Goal: Information Seeking & Learning: Learn about a topic

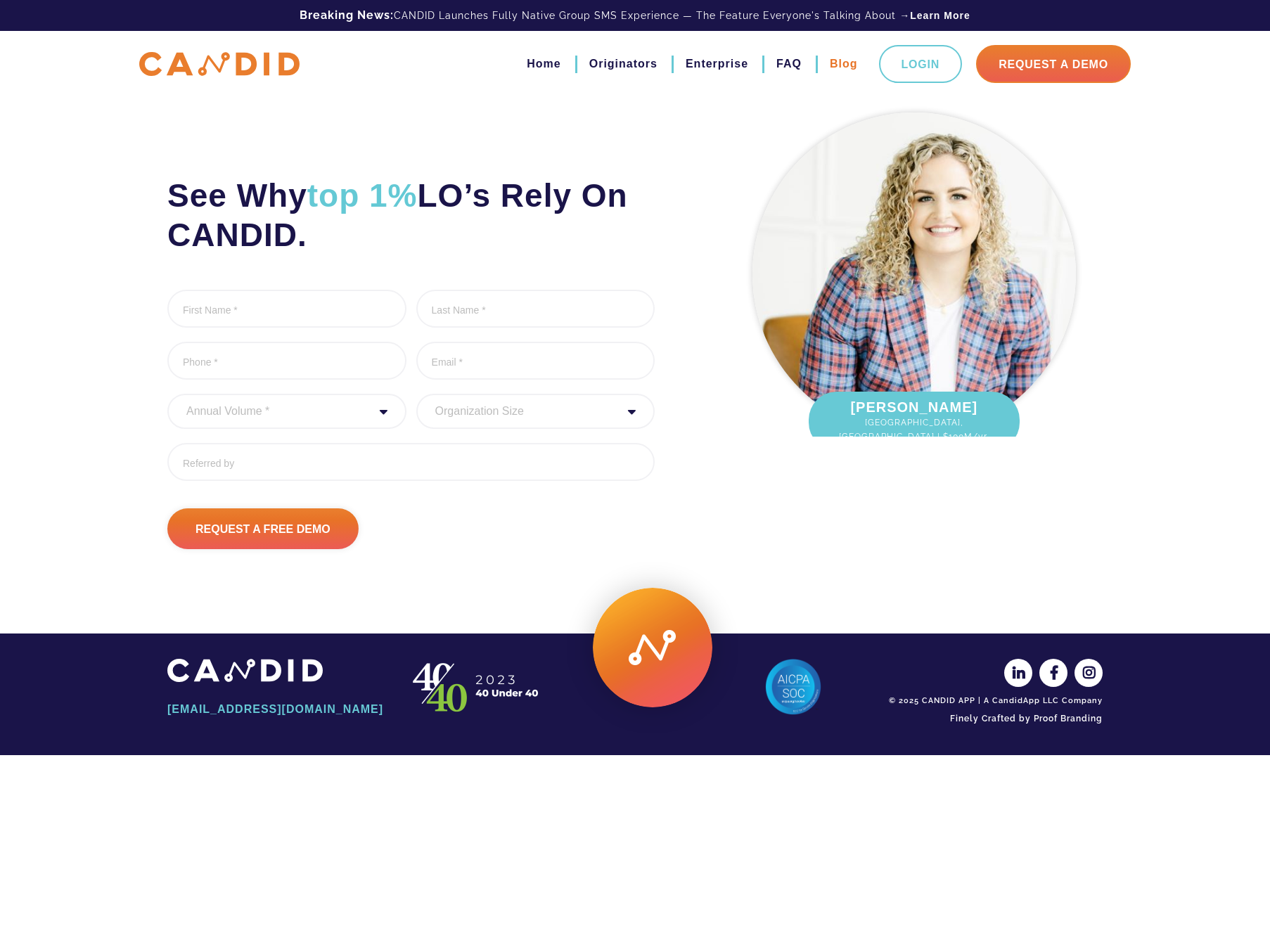
click at [841, 64] on link "Blog" at bounding box center [844, 64] width 28 height 24
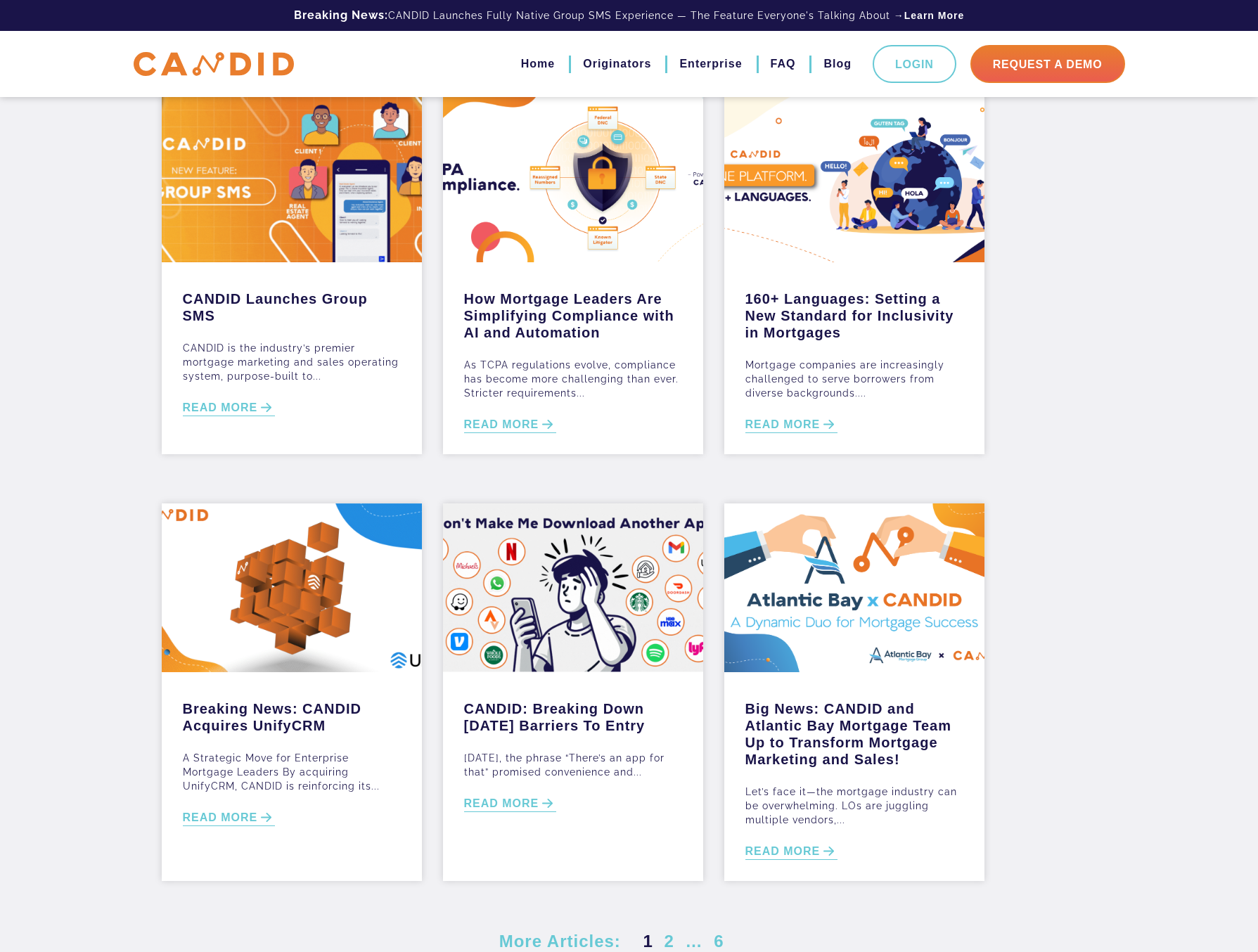
scroll to position [313, 0]
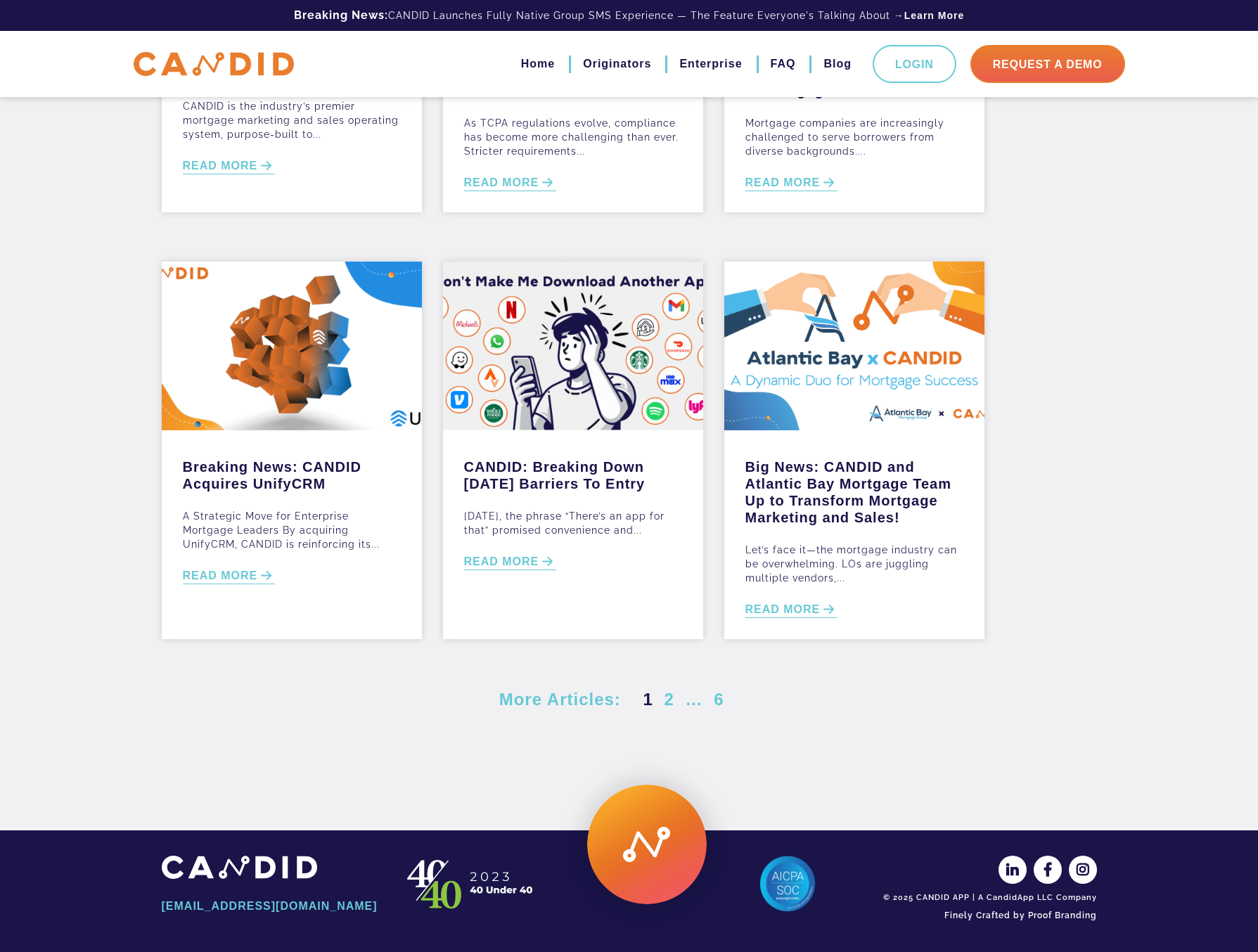
click at [427, 885] on img at bounding box center [471, 884] width 140 height 57
click at [490, 885] on img at bounding box center [471, 884] width 140 height 57
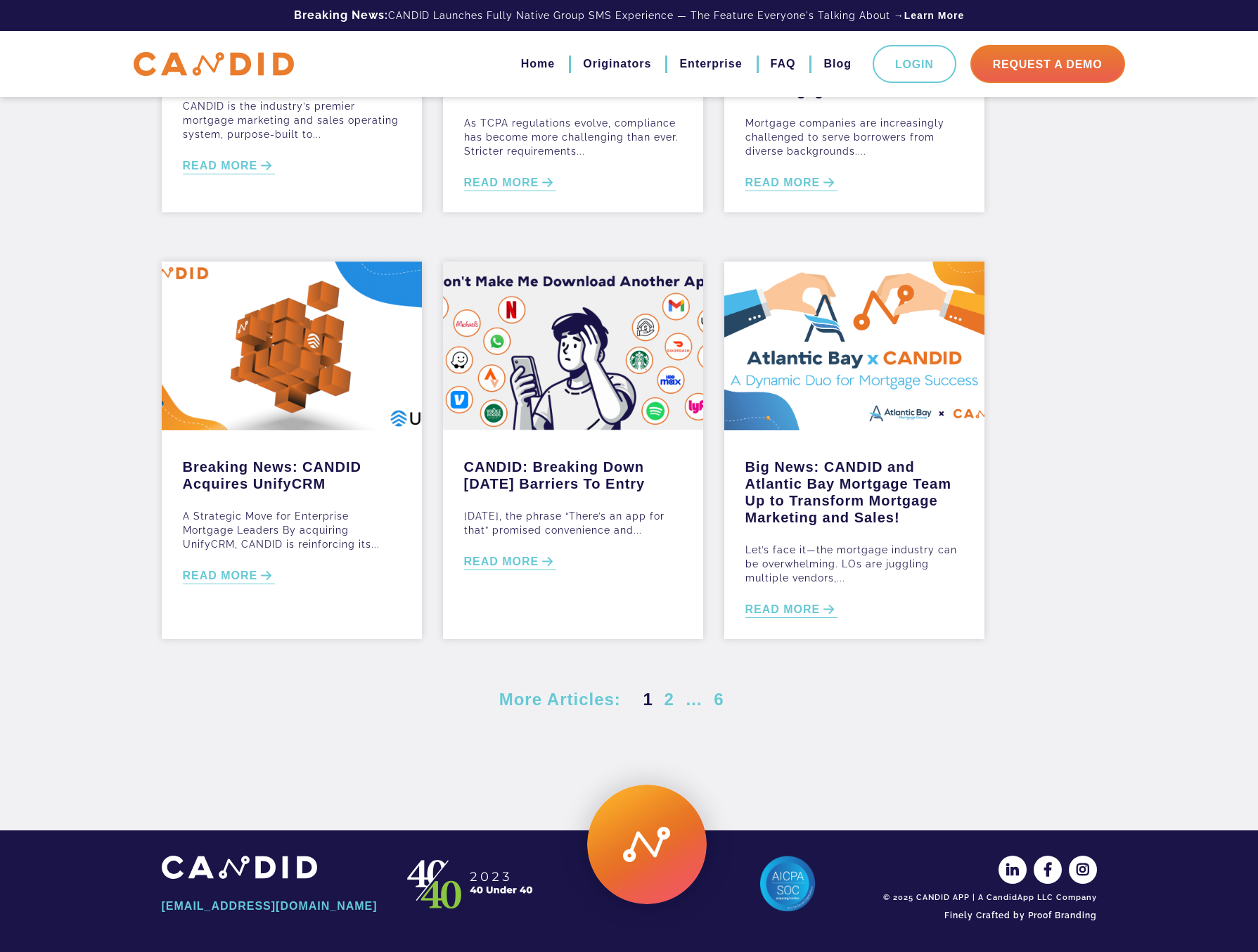
click at [427, 880] on img at bounding box center [471, 884] width 140 height 57
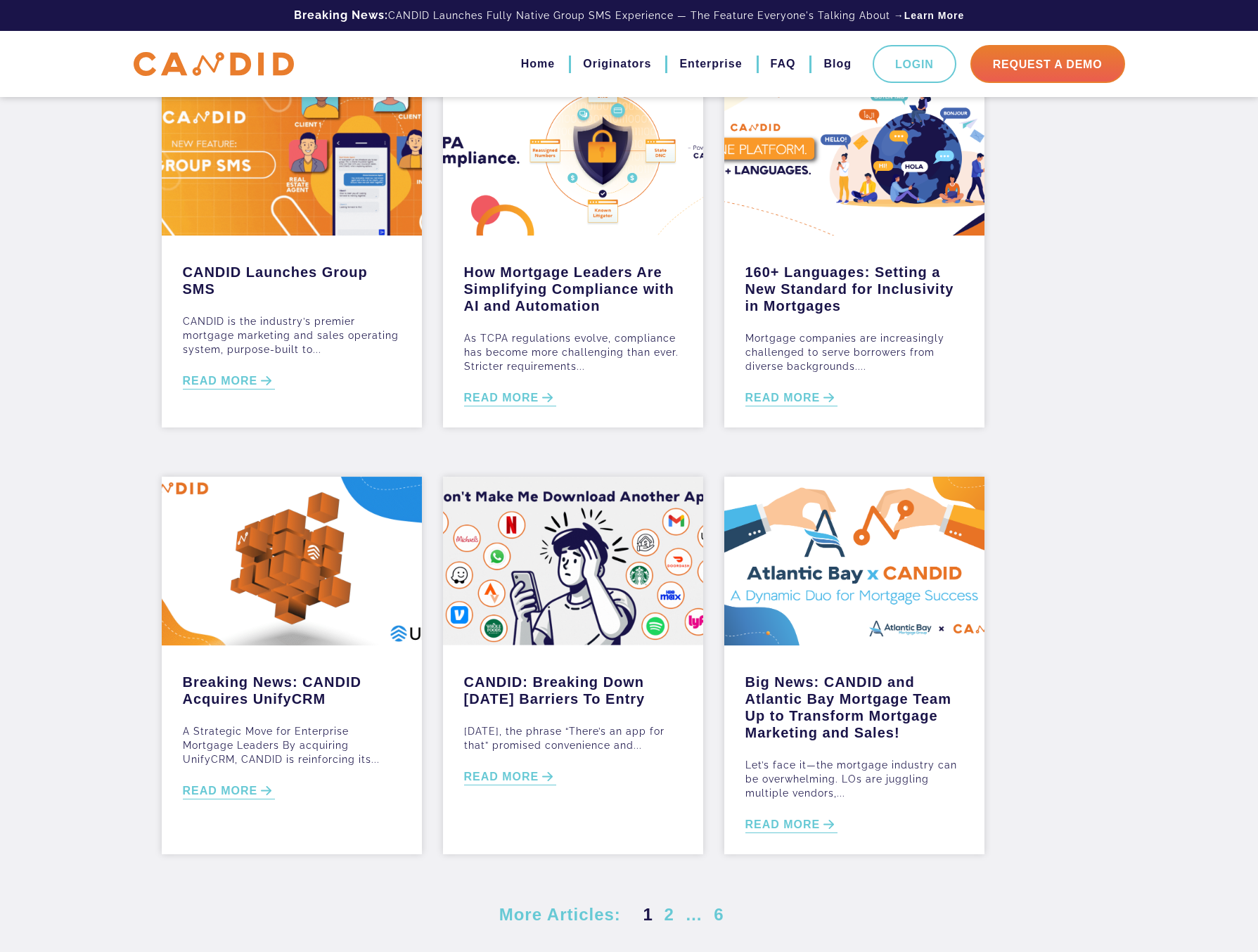
scroll to position [0, 0]
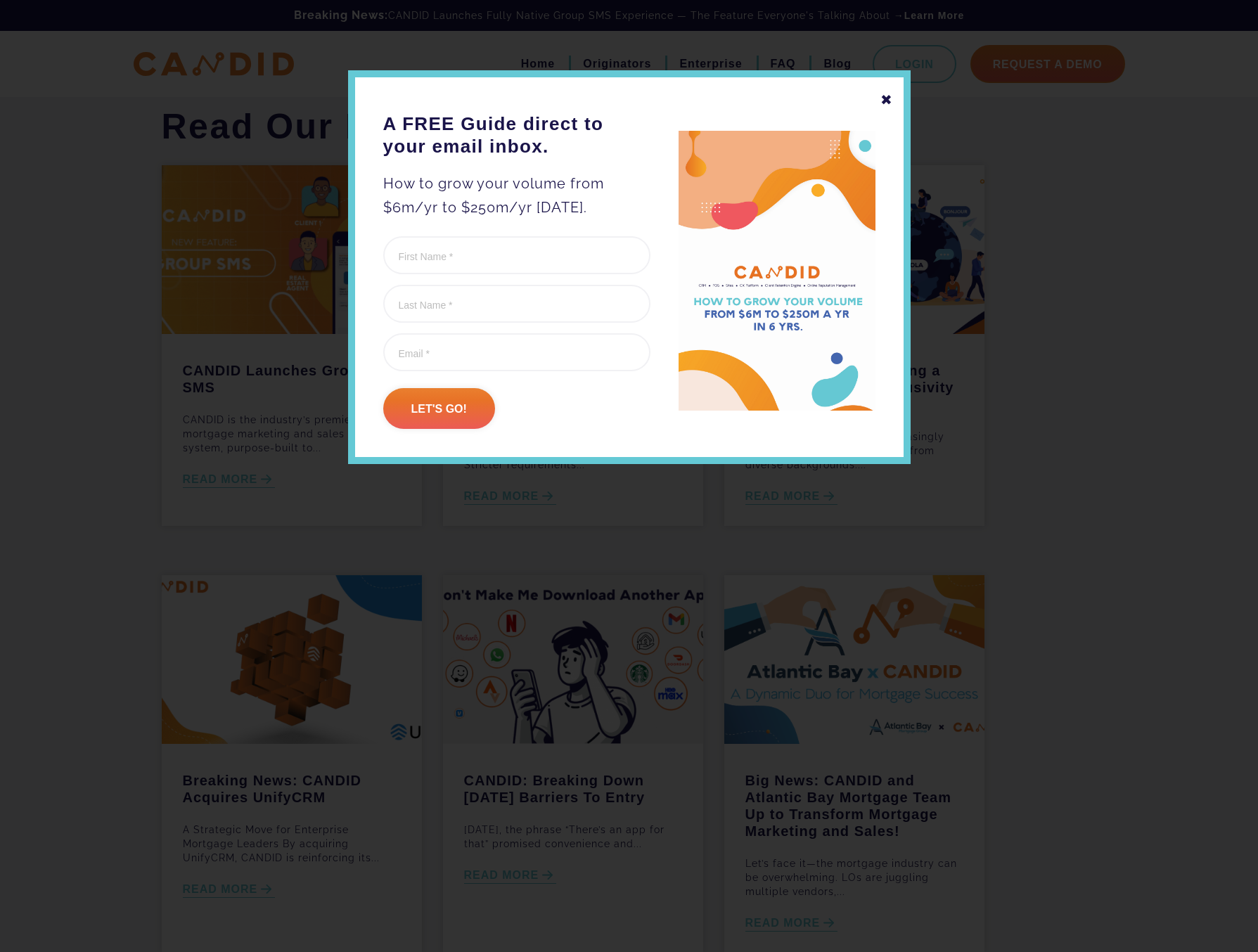
click at [883, 98] on div "✖" at bounding box center [886, 99] width 12 height 24
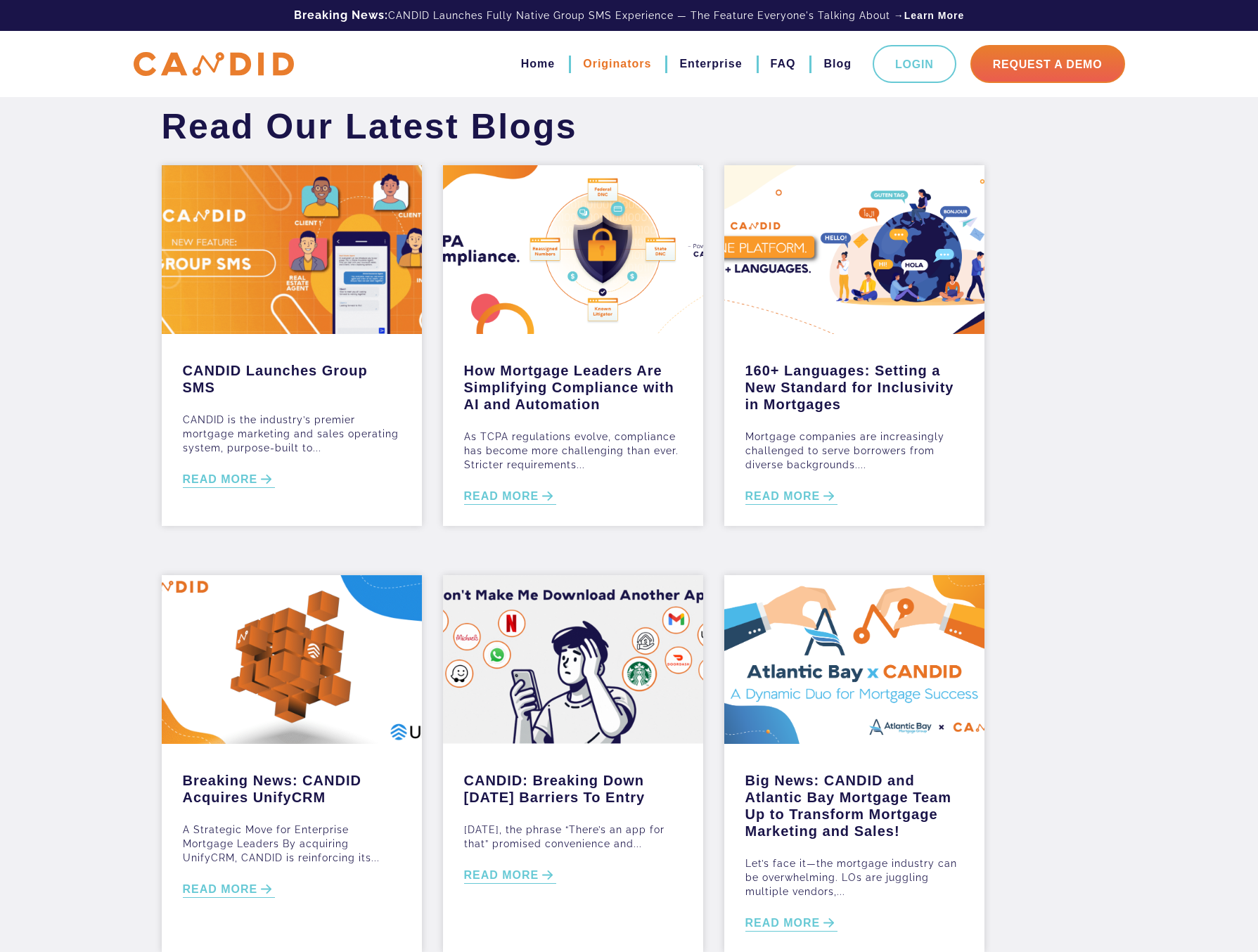
click at [634, 63] on link "Originators" at bounding box center [617, 64] width 68 height 24
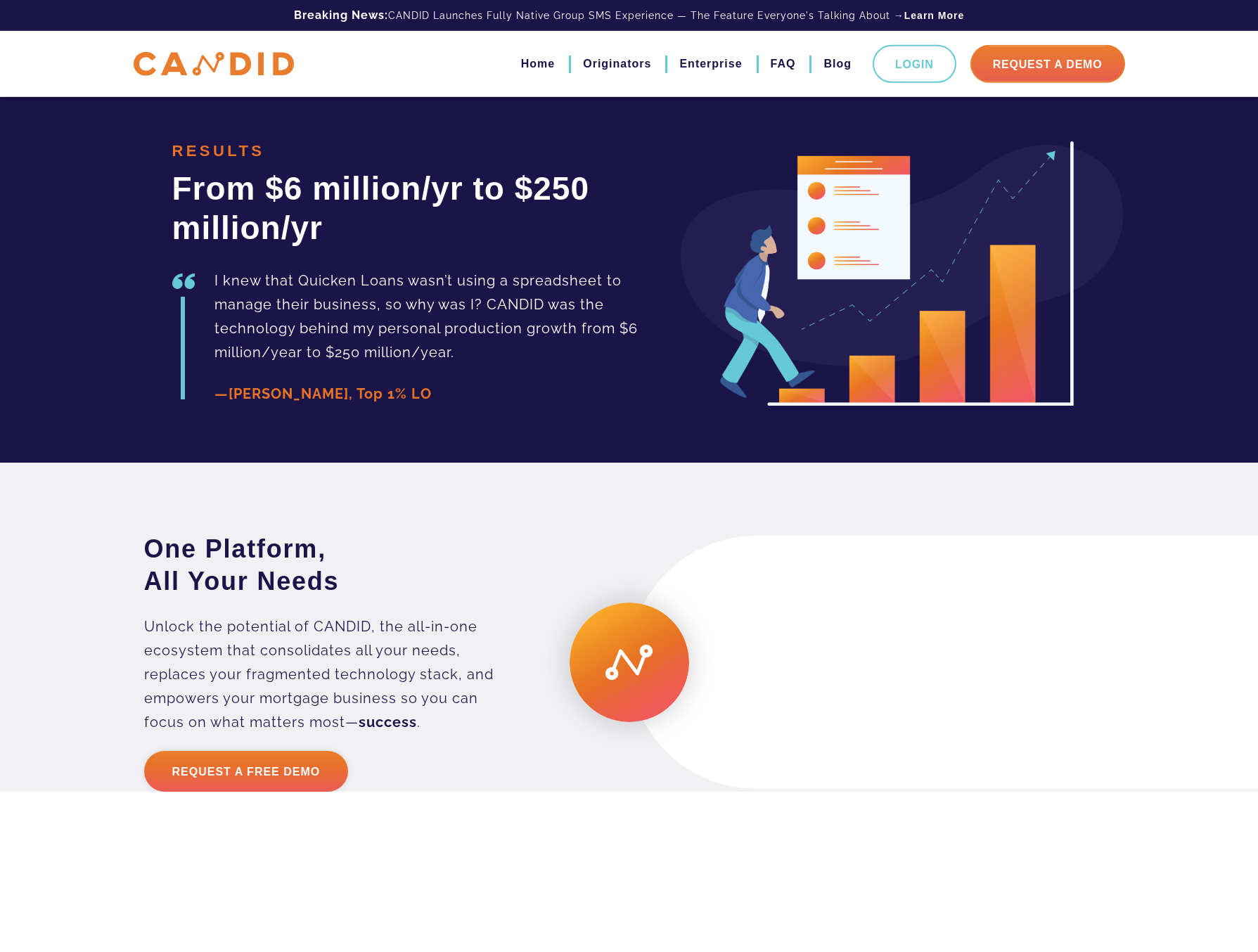
scroll to position [3299, 0]
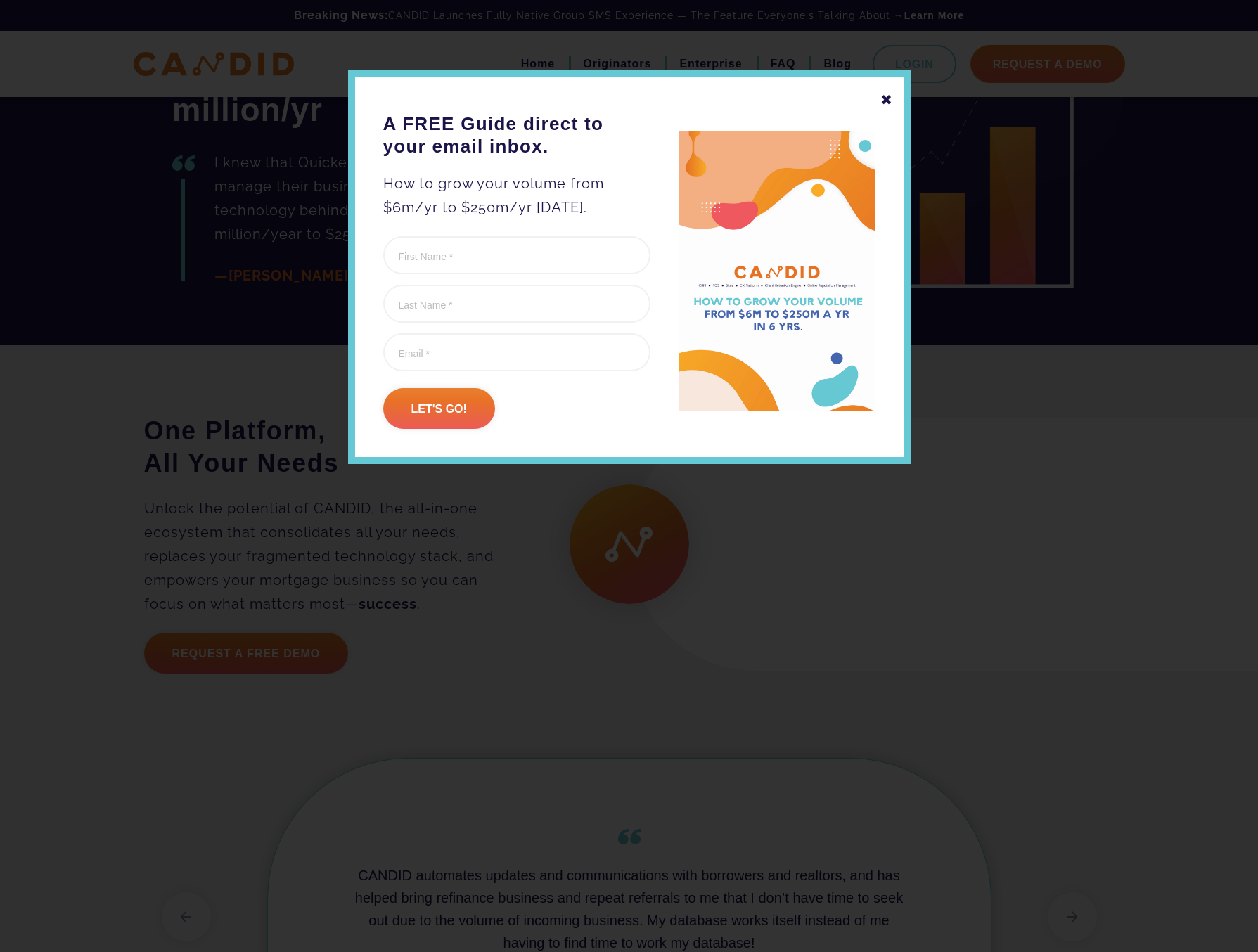
click at [885, 98] on div "✖" at bounding box center [886, 99] width 12 height 24
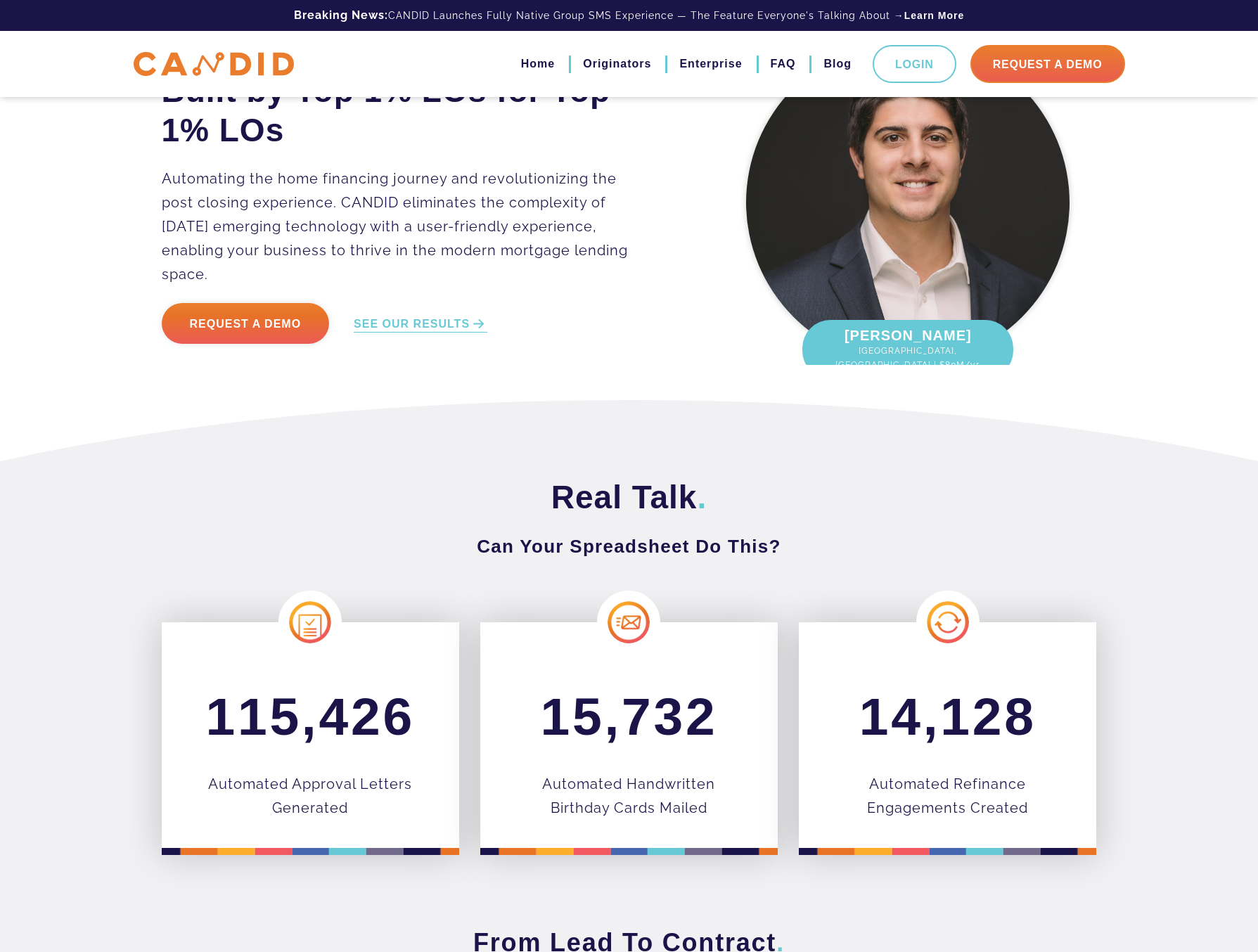
scroll to position [0, 0]
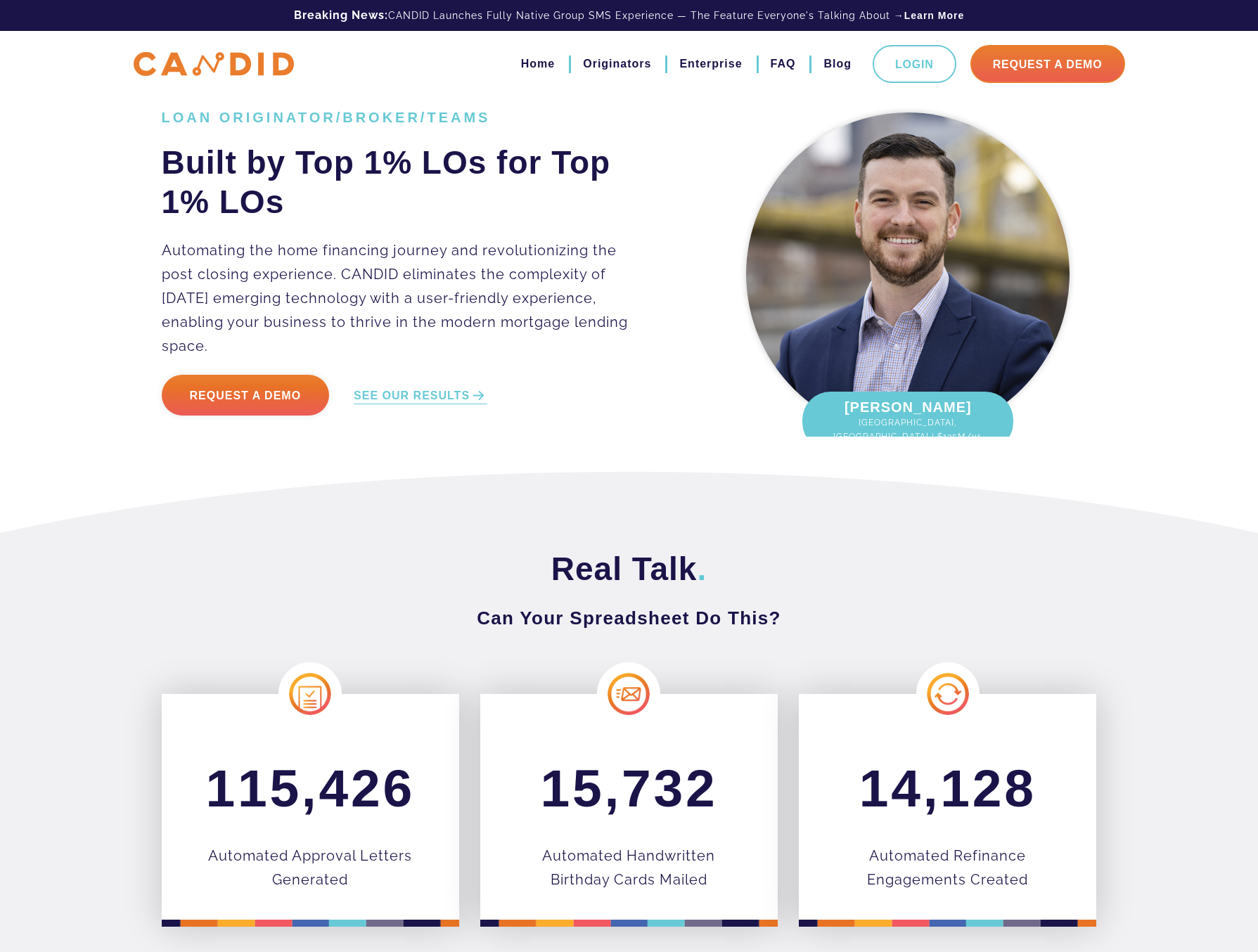
click at [478, 274] on p "Automating the home financing journey and revolutionizing the post closing expe…" at bounding box center [406, 298] width 487 height 119
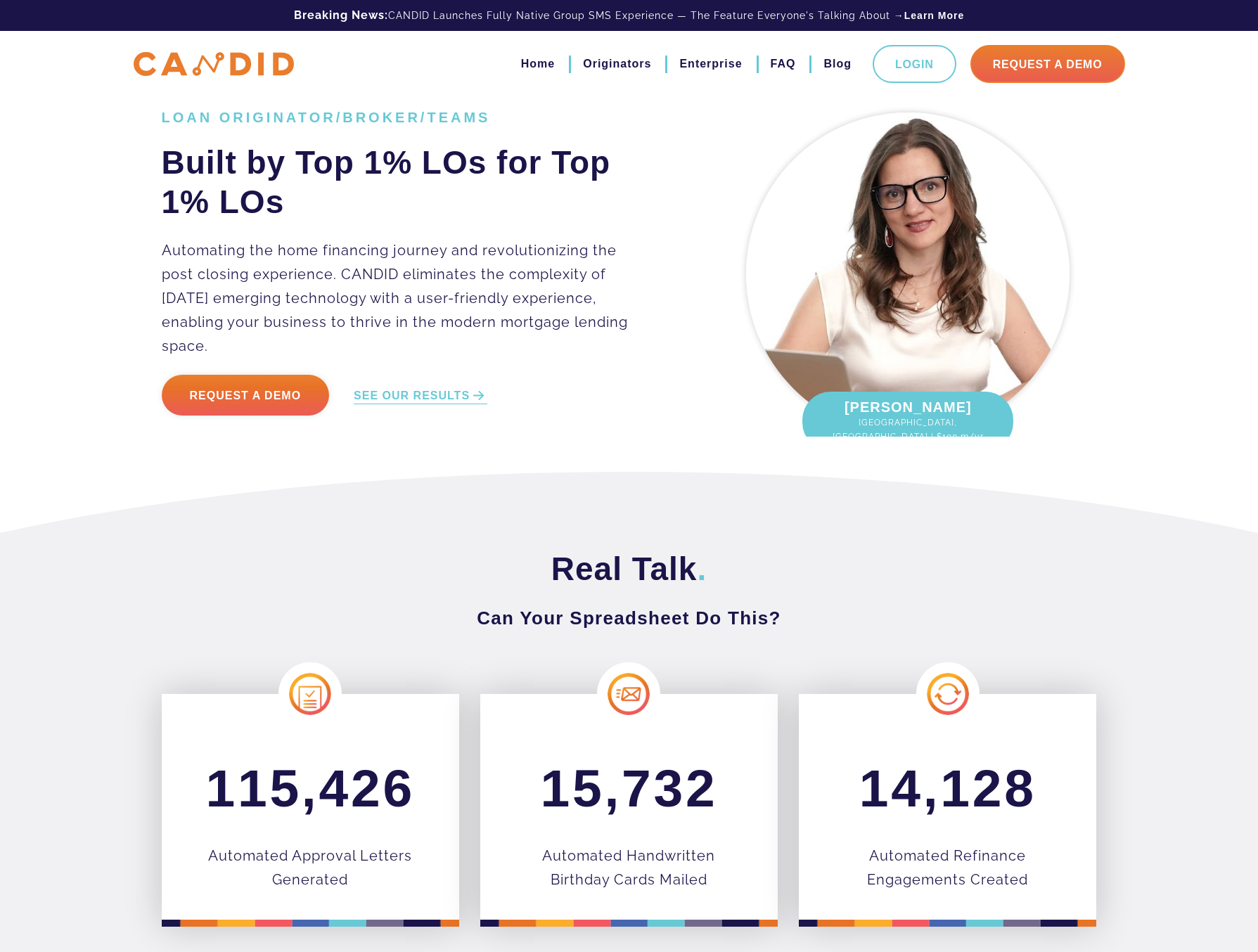
click at [374, 302] on p "Automating the home financing journey and revolutionizing the post closing expe…" at bounding box center [406, 298] width 487 height 119
